Goal: Task Accomplishment & Management: Use online tool/utility

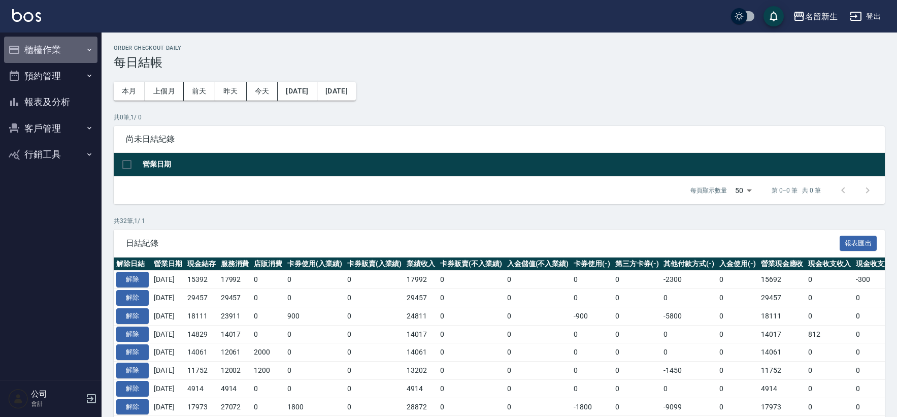
click at [62, 51] on button "櫃檯作業" at bounding box center [50, 50] width 93 height 26
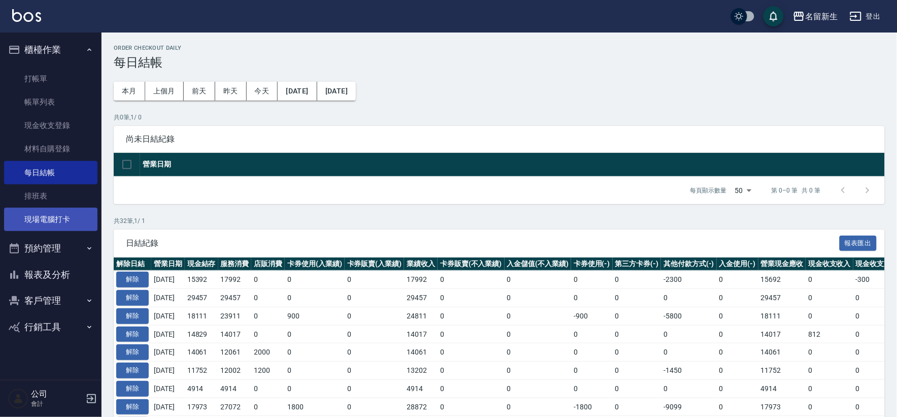
click at [53, 227] on link "現場電腦打卡" at bounding box center [50, 219] width 93 height 23
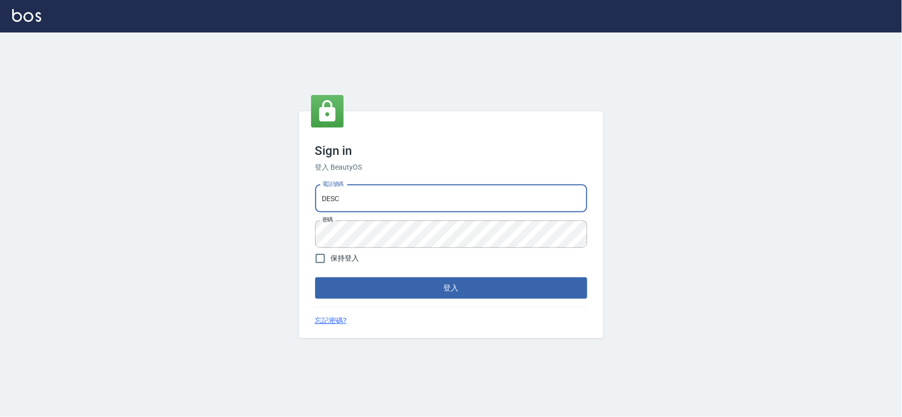
click at [367, 194] on input "DESC" at bounding box center [451, 198] width 272 height 27
click at [367, 193] on input "DESC" at bounding box center [451, 198] width 272 height 27
drag, startPoint x: 367, startPoint y: 193, endPoint x: 524, endPoint y: 128, distance: 170.0
click at [367, 193] on input "DESC" at bounding box center [451, 198] width 272 height 27
type input "034258365"
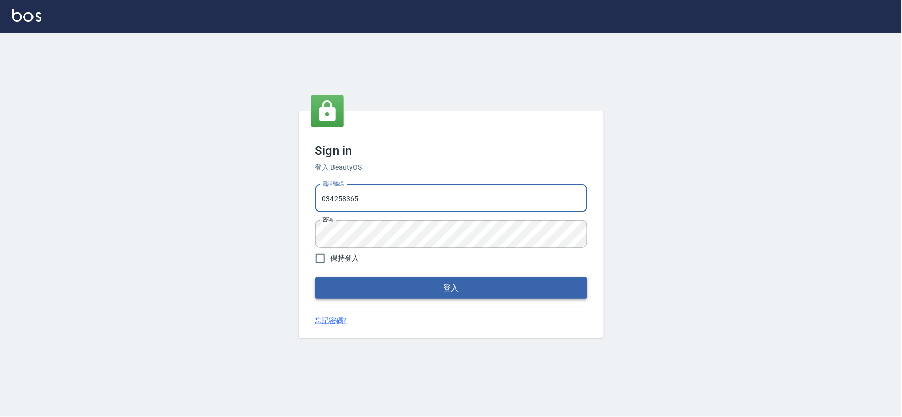
click at [395, 295] on button "登入" at bounding box center [451, 287] width 272 height 21
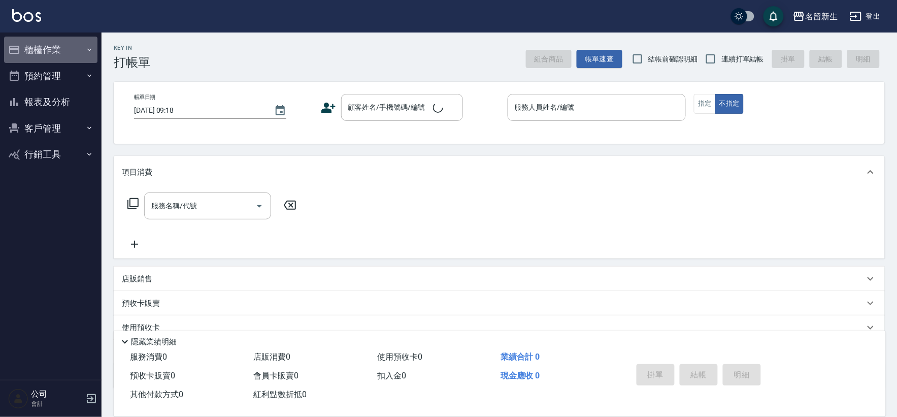
click at [84, 54] on button "櫃檯作業" at bounding box center [50, 50] width 93 height 26
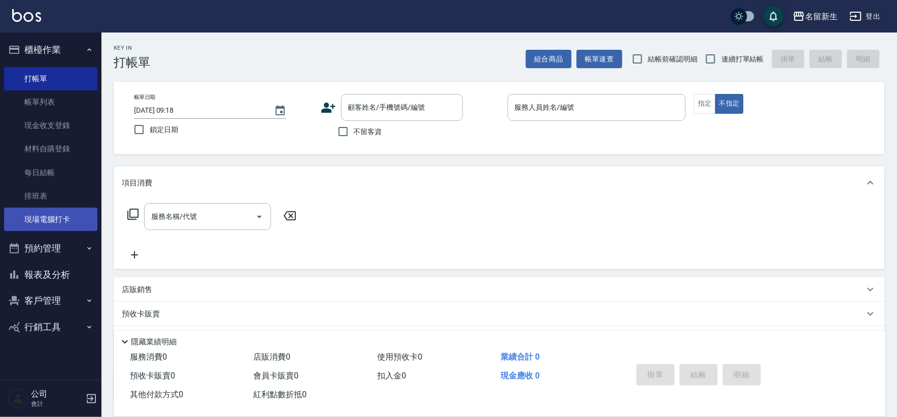
click at [67, 219] on link "現場電腦打卡" at bounding box center [50, 219] width 93 height 23
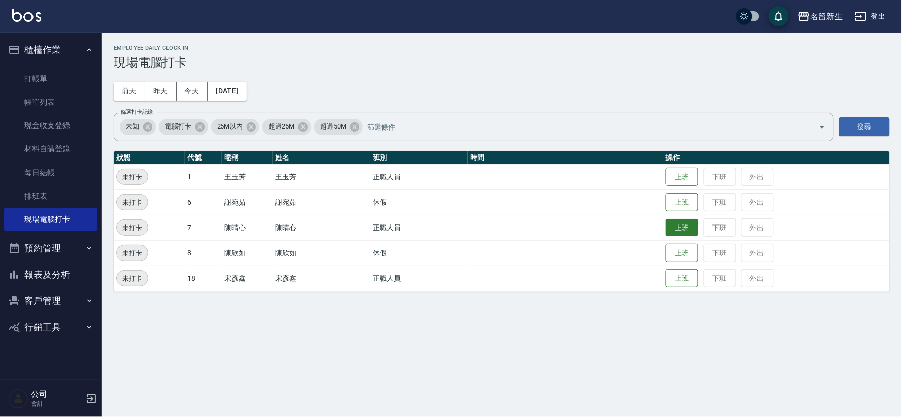
click at [679, 230] on button "上班" at bounding box center [682, 228] width 32 height 18
click at [71, 274] on button "報表及分析" at bounding box center [50, 274] width 93 height 26
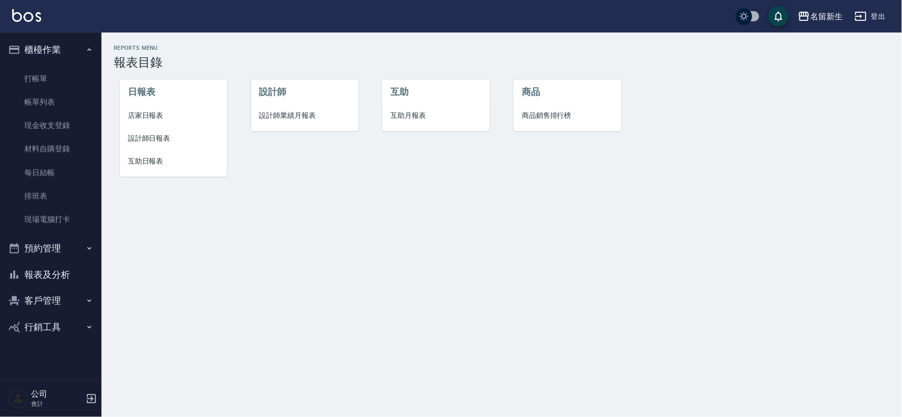
click at [280, 119] on span "設計師業績月報表" at bounding box center [304, 115] width 91 height 11
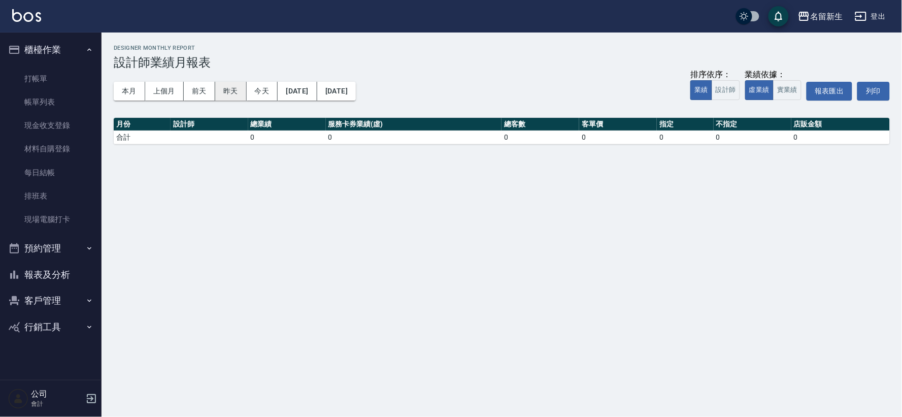
click at [229, 94] on button "昨天" at bounding box center [230, 91] width 31 height 19
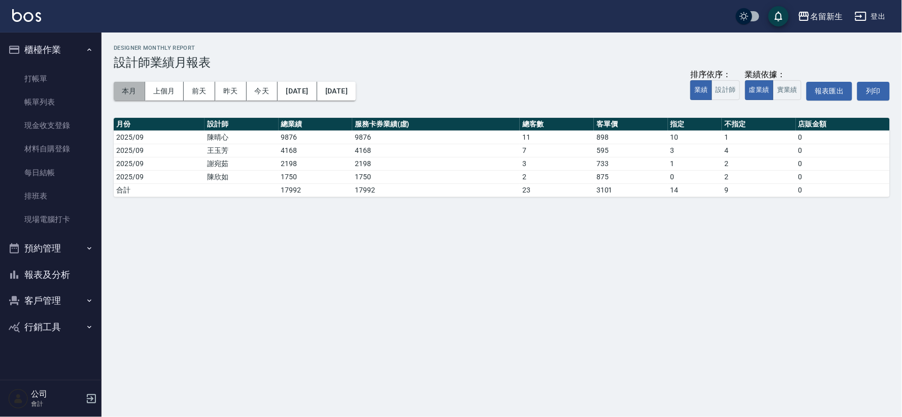
click at [138, 85] on button "本月" at bounding box center [129, 91] width 31 height 19
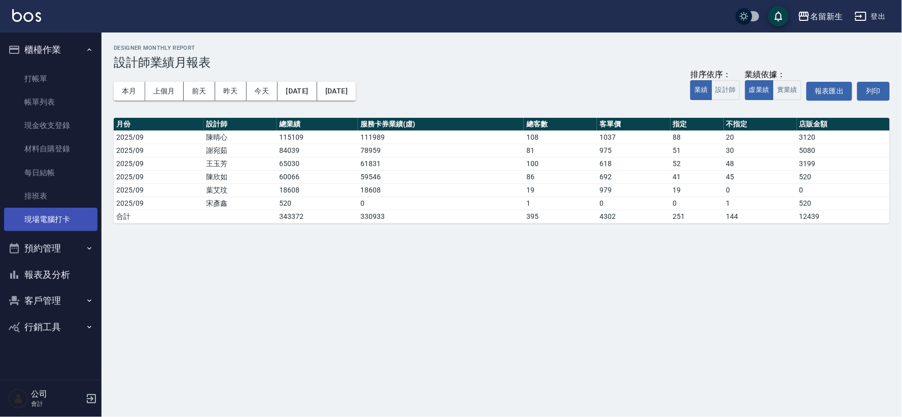
drag, startPoint x: 68, startPoint y: 212, endPoint x: 68, endPoint y: 217, distance: 5.6
click at [68, 212] on link "現場電腦打卡" at bounding box center [50, 219] width 93 height 23
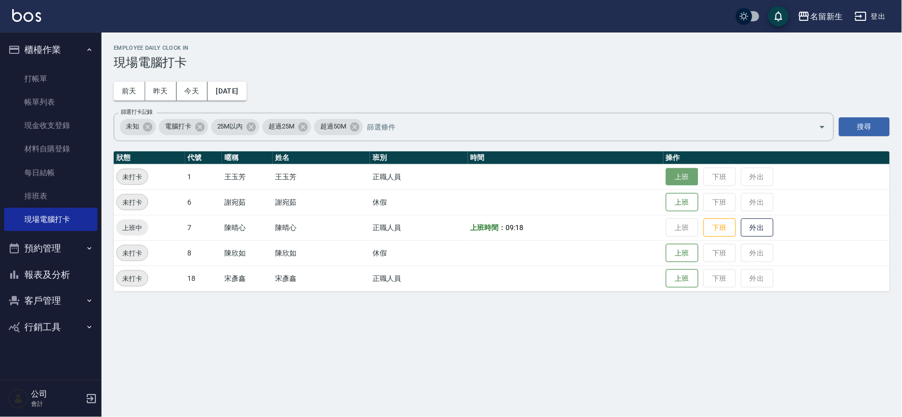
click at [674, 173] on button "上班" at bounding box center [682, 177] width 32 height 18
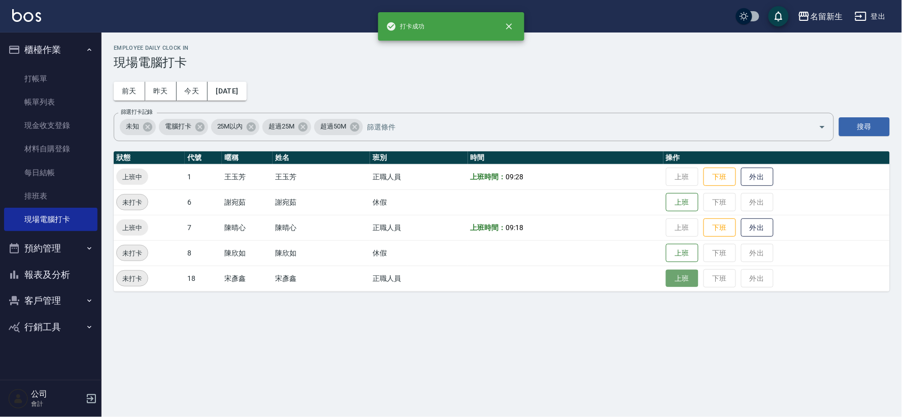
click at [688, 281] on button "上班" at bounding box center [682, 279] width 32 height 18
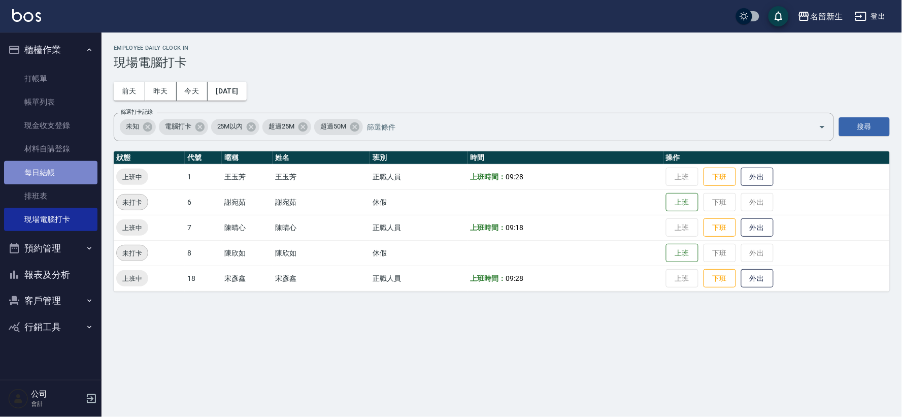
click at [44, 164] on link "每日結帳" at bounding box center [50, 172] width 93 height 23
